Goal: Task Accomplishment & Management: Use online tool/utility

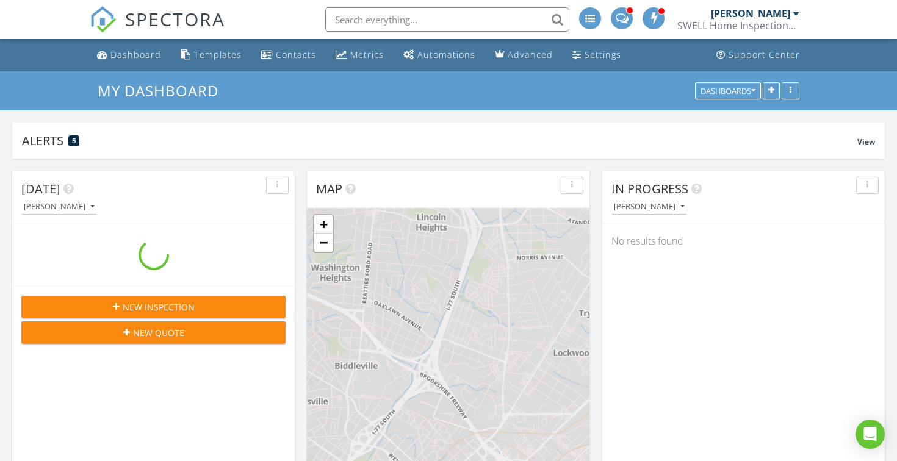
scroll to position [1111, 897]
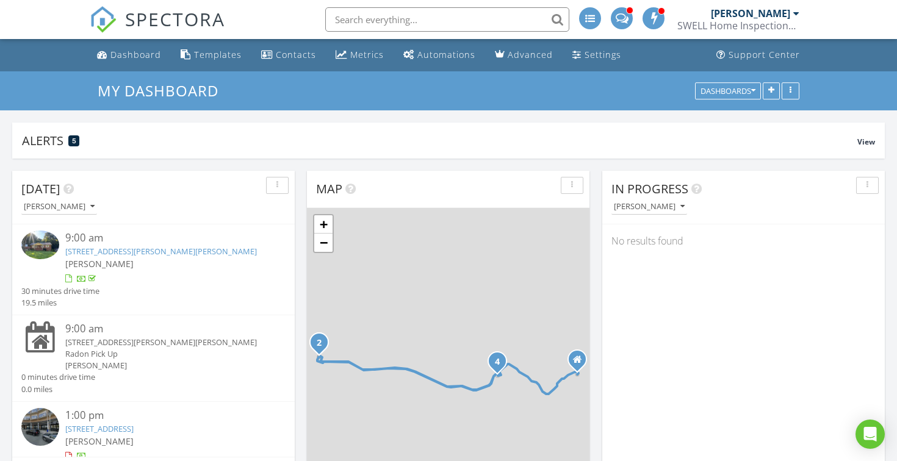
click at [464, 26] on input "text" at bounding box center [447, 19] width 244 height 24
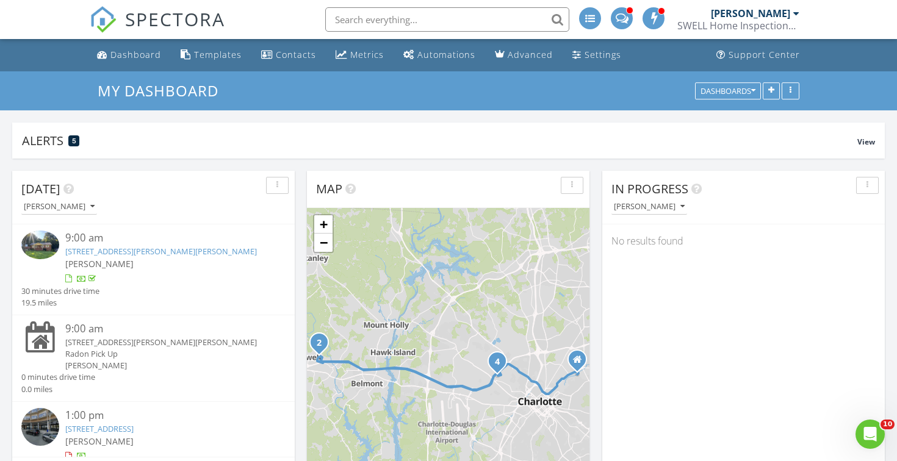
scroll to position [0, 0]
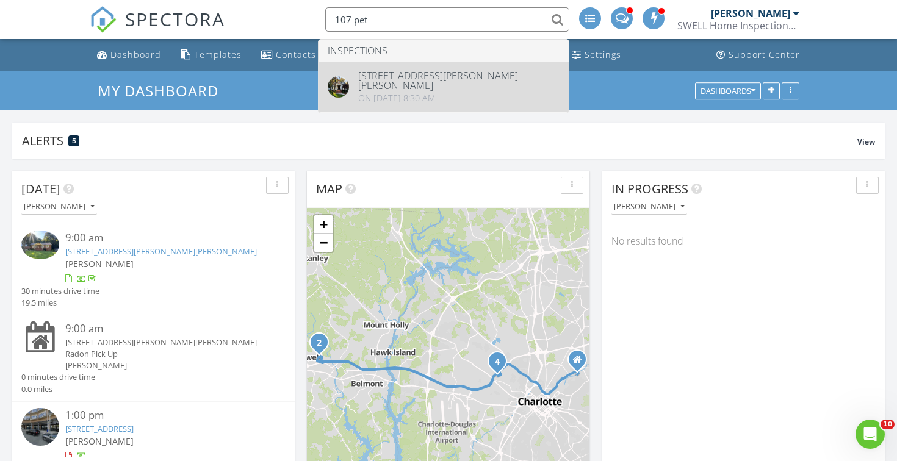
type input "107 pet"
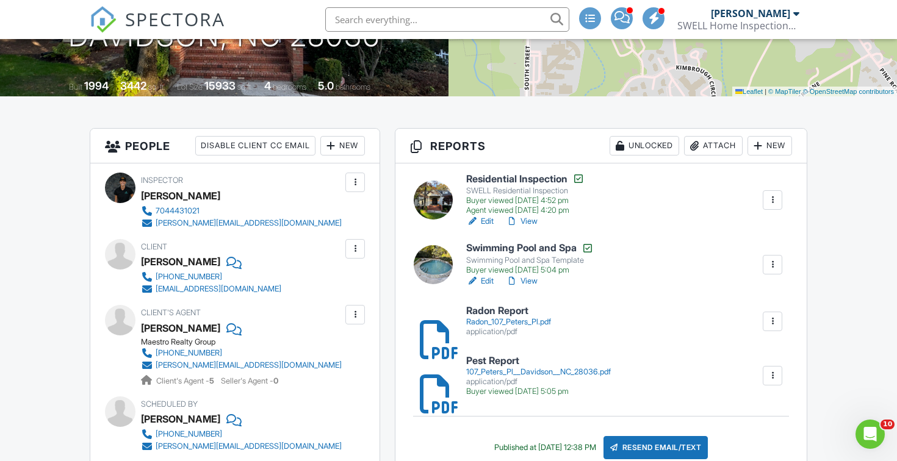
scroll to position [230, 0]
click at [533, 220] on link "View" at bounding box center [522, 221] width 32 height 12
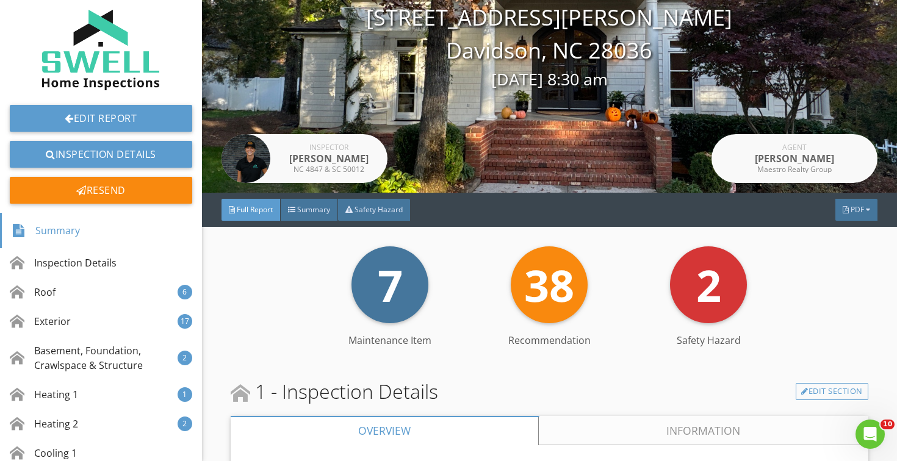
scroll to position [103, 0]
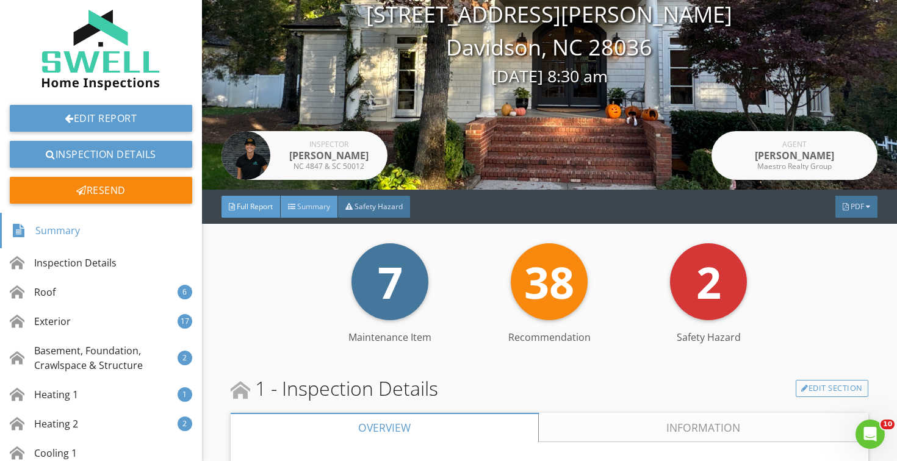
click at [313, 206] on span "Summary" at bounding box center [313, 206] width 33 height 10
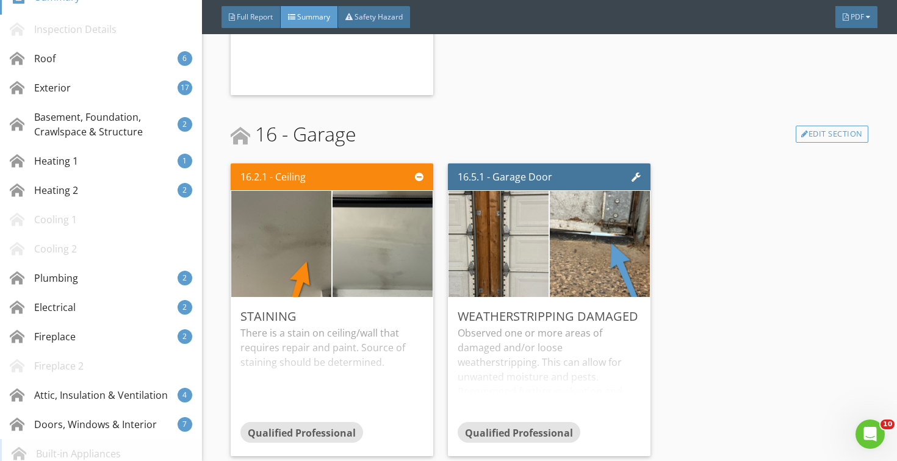
scroll to position [222, 0]
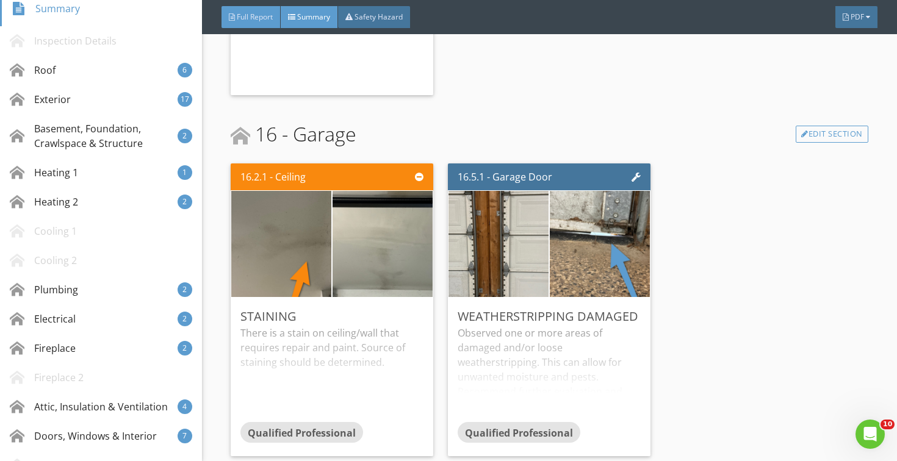
click at [266, 12] on span "Full Report" at bounding box center [255, 17] width 36 height 10
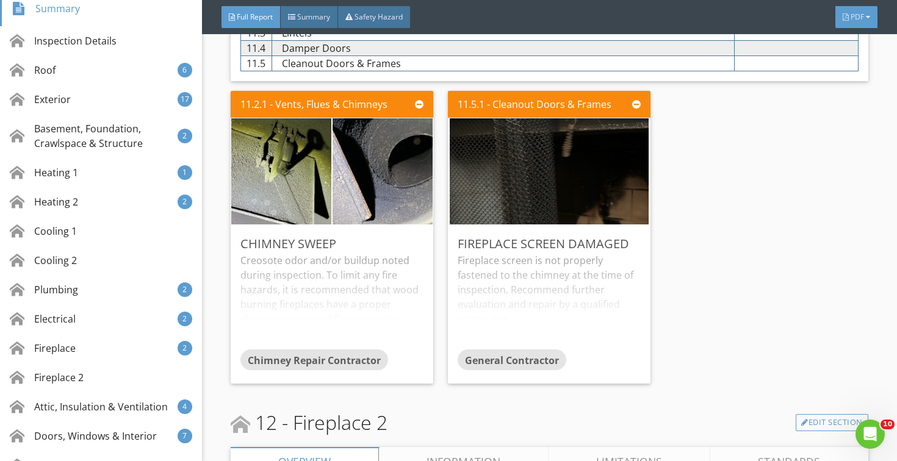
click at [867, 24] on div "PDF" at bounding box center [856, 17] width 42 height 22
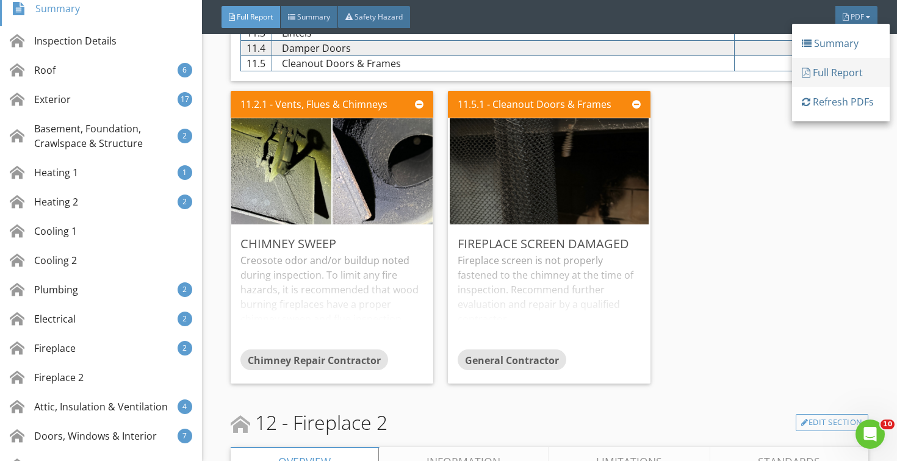
click at [847, 77] on div "Full Report" at bounding box center [841, 72] width 78 height 15
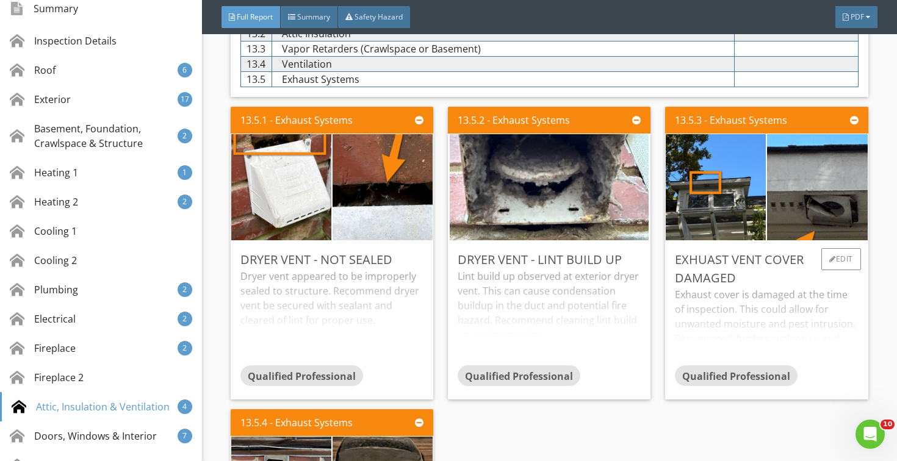
scroll to position [7204, 0]
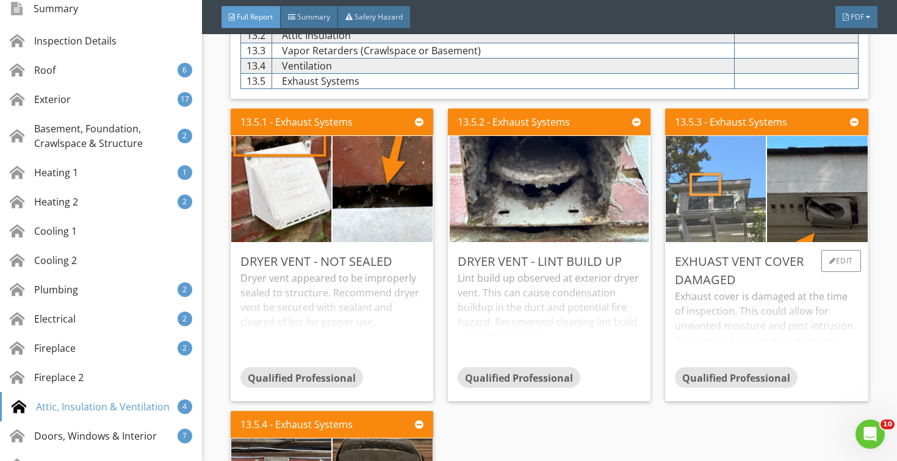
click at [725, 162] on img at bounding box center [715, 189] width 199 height 265
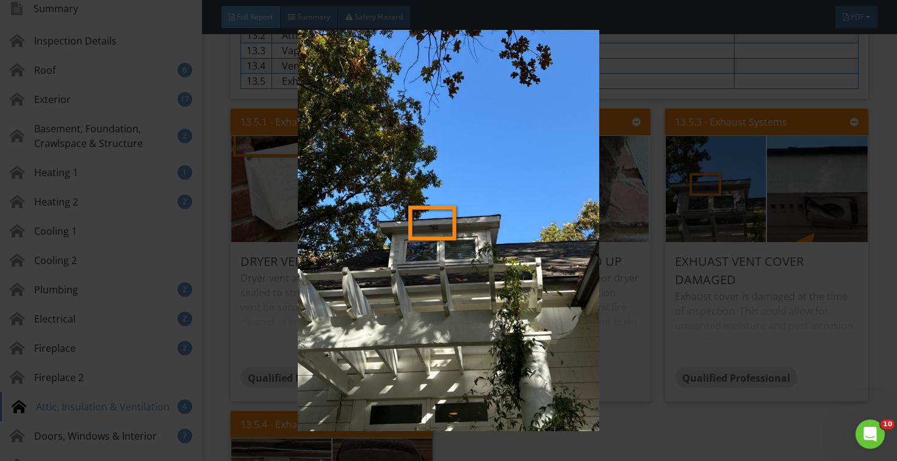
click at [667, 392] on img at bounding box center [448, 230] width 815 height 401
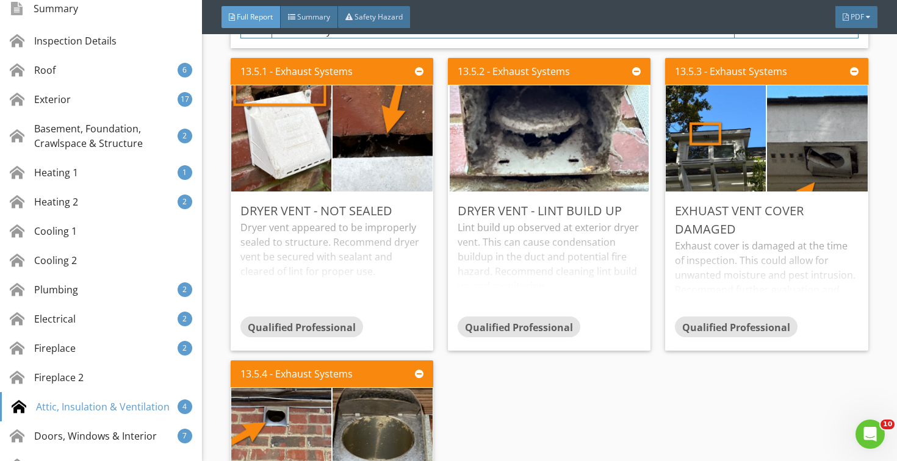
scroll to position [7254, 0]
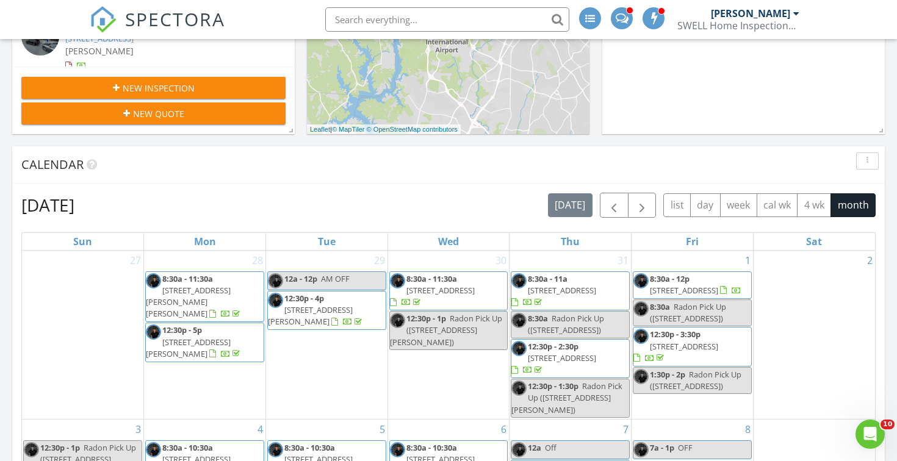
scroll to position [391, 0]
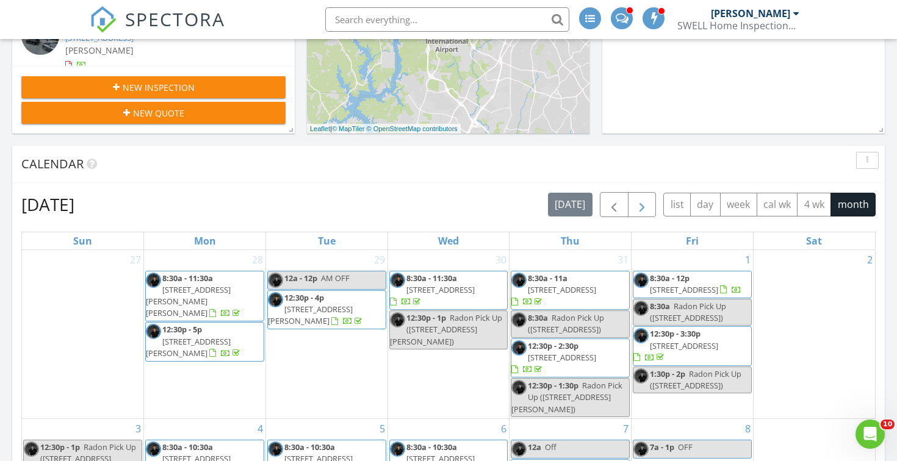
click at [642, 207] on span "button" at bounding box center [641, 205] width 15 height 15
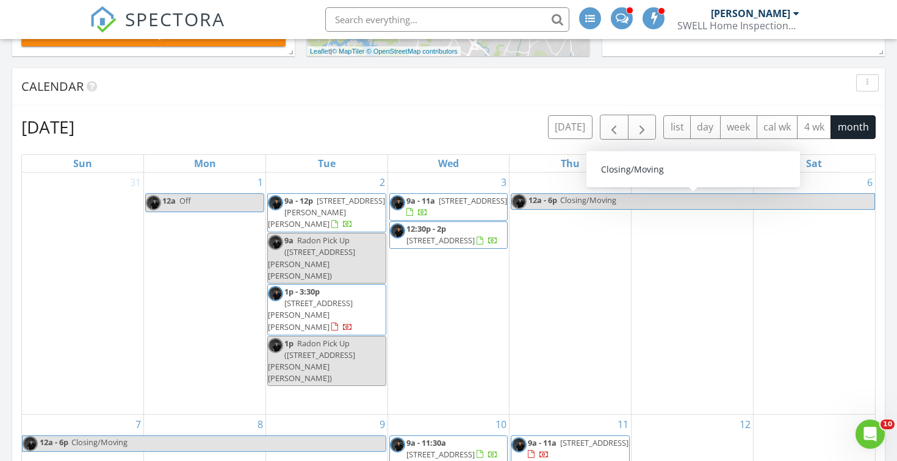
scroll to position [468, 0]
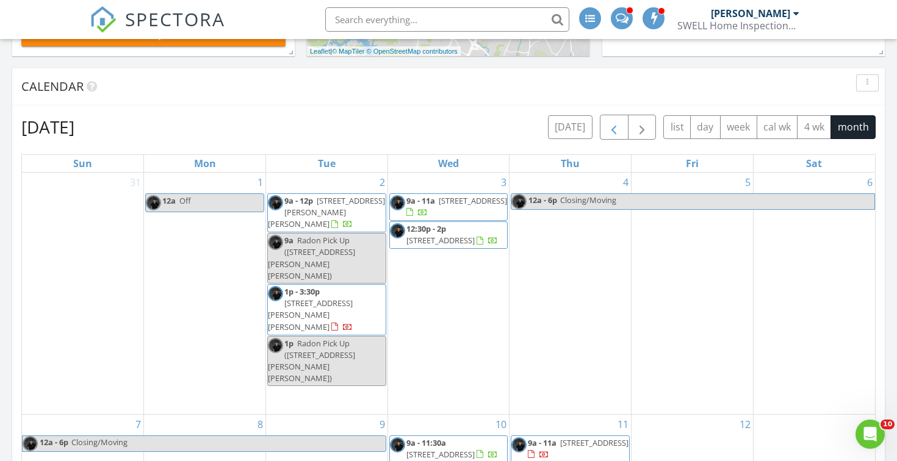
click at [609, 130] on span "button" at bounding box center [613, 127] width 15 height 15
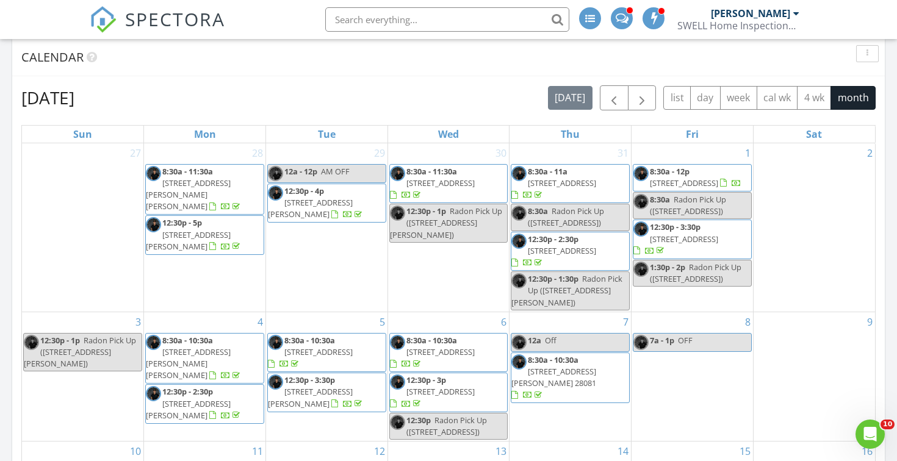
scroll to position [489, 0]
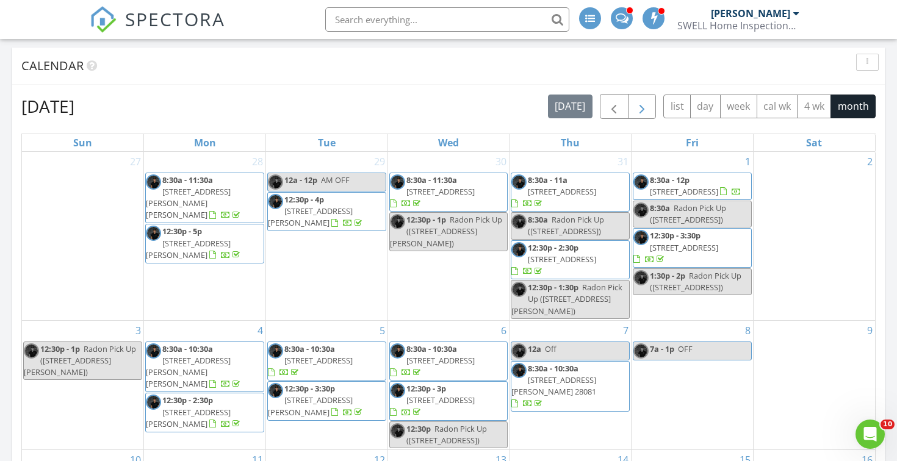
click at [644, 111] on span "button" at bounding box center [641, 106] width 15 height 15
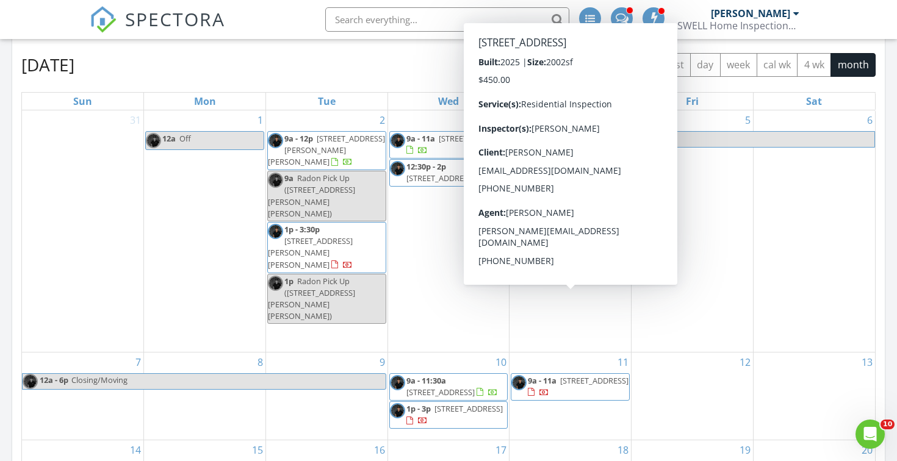
scroll to position [535, 0]
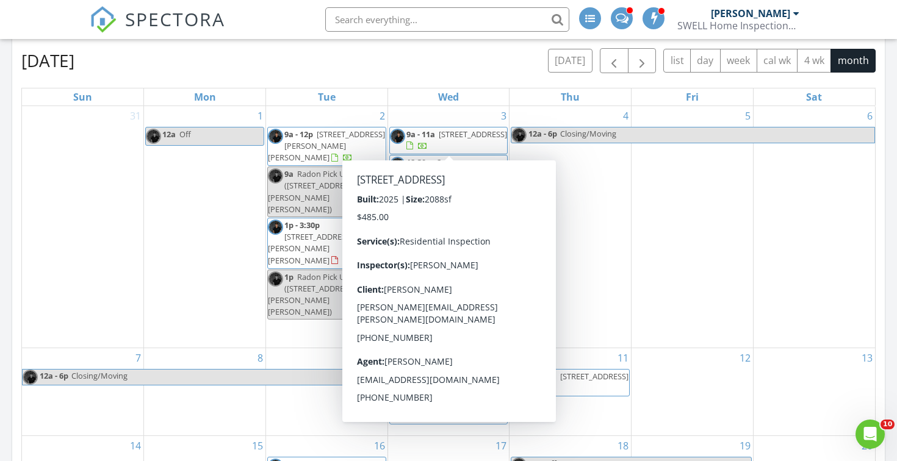
click at [705, 238] on div "5" at bounding box center [691, 227] width 121 height 242
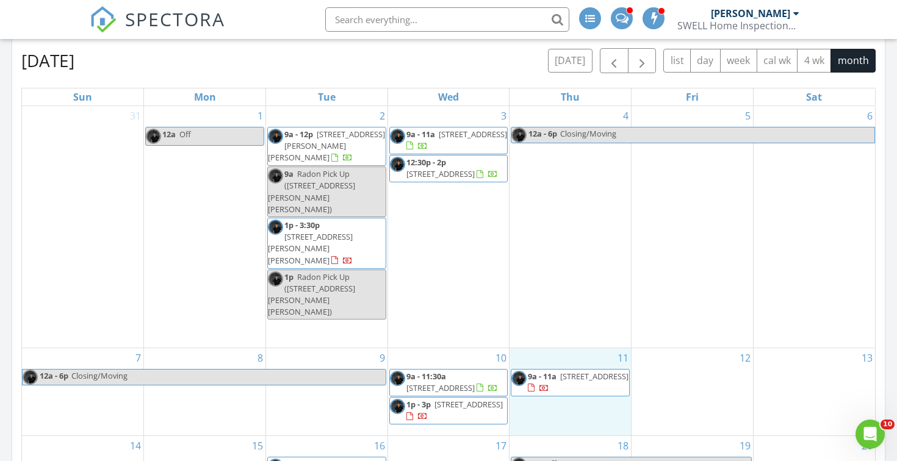
click at [595, 348] on div "11 9a - 11a 7007 Jerimoth Dr, Charlotte 28215" at bounding box center [569, 391] width 121 height 87
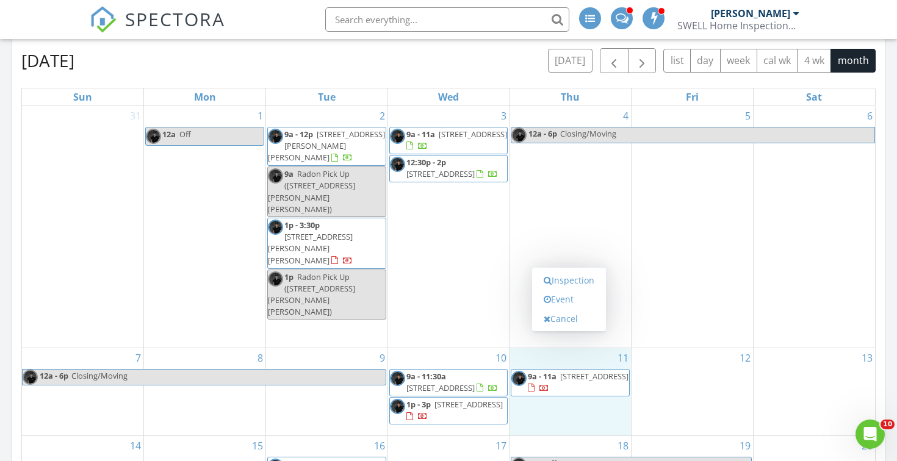
click at [563, 213] on div "4 12a - 6p Closing/Moving" at bounding box center [569, 227] width 121 height 242
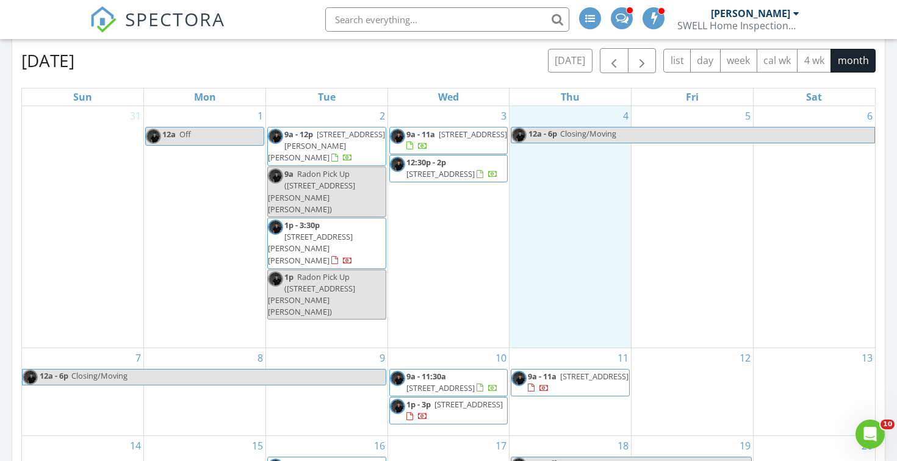
click at [538, 348] on div "11 9a - 11a 7007 Jerimoth Dr, Charlotte 28215" at bounding box center [569, 391] width 121 height 87
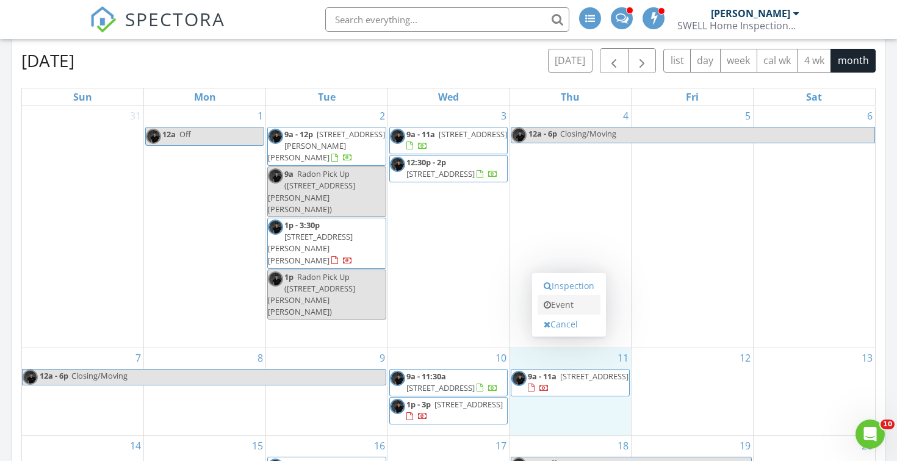
click at [558, 310] on link "Event" at bounding box center [568, 305] width 63 height 20
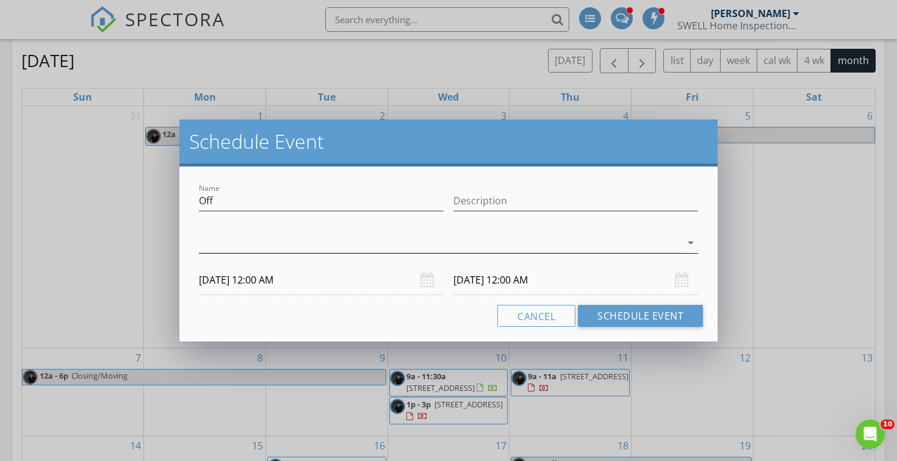
click at [536, 245] on div at bounding box center [440, 243] width 482 height 20
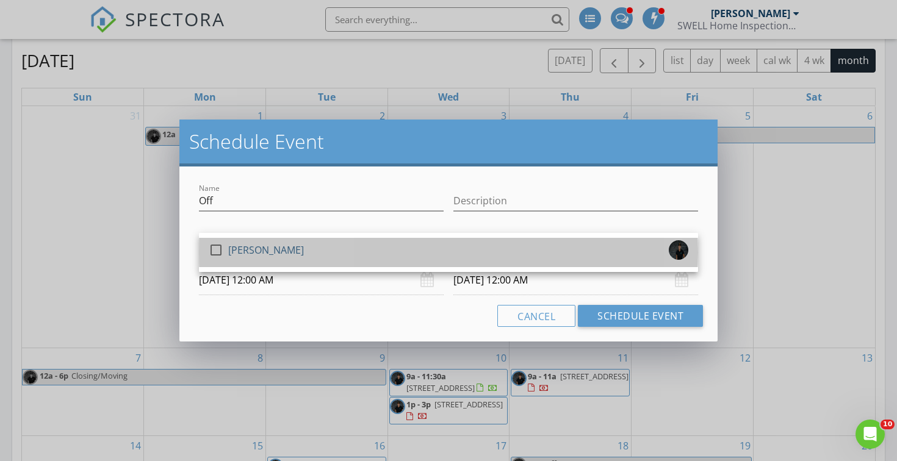
click at [536, 245] on div "check_box_outline_blank Bailey McHugh" at bounding box center [448, 252] width 479 height 24
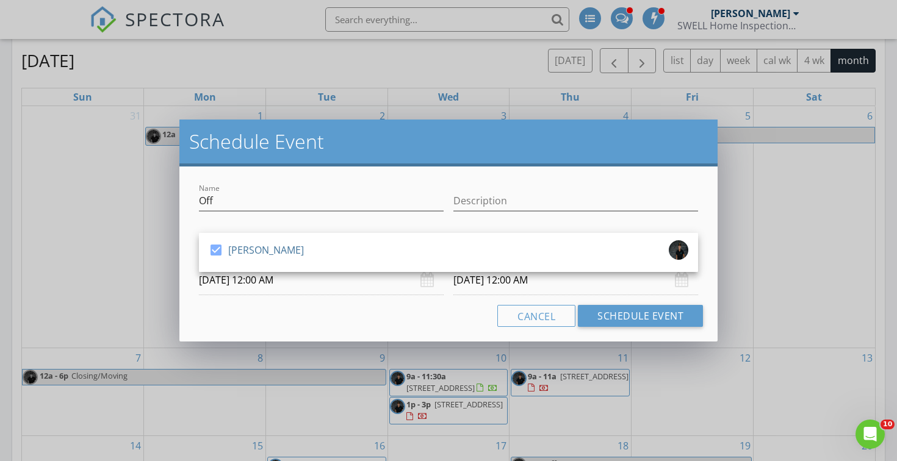
click at [437, 301] on div "Name Off Description check_box Bailey McHugh Bailey McHugh arrow_drop_down 09/1…" at bounding box center [448, 254] width 538 height 175
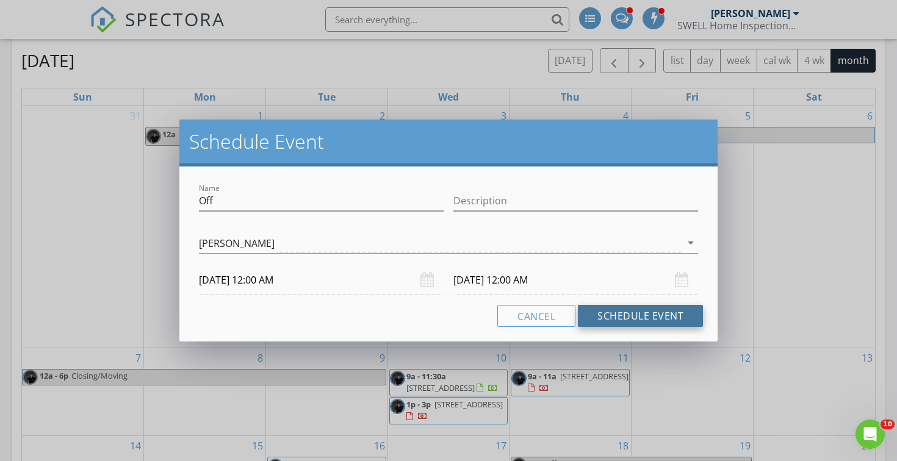
click at [657, 315] on button "Schedule Event" at bounding box center [640, 316] width 125 height 22
